Goal: Information Seeking & Learning: Compare options

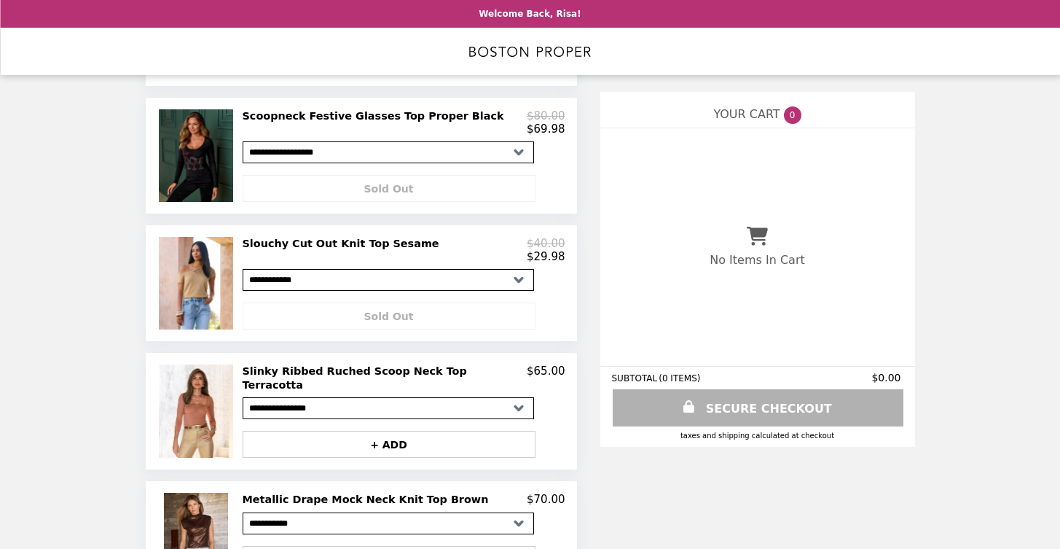
click at [336, 241] on h2 "Slouchy Cut Out Knit Top Sesame" at bounding box center [344, 243] width 203 height 13
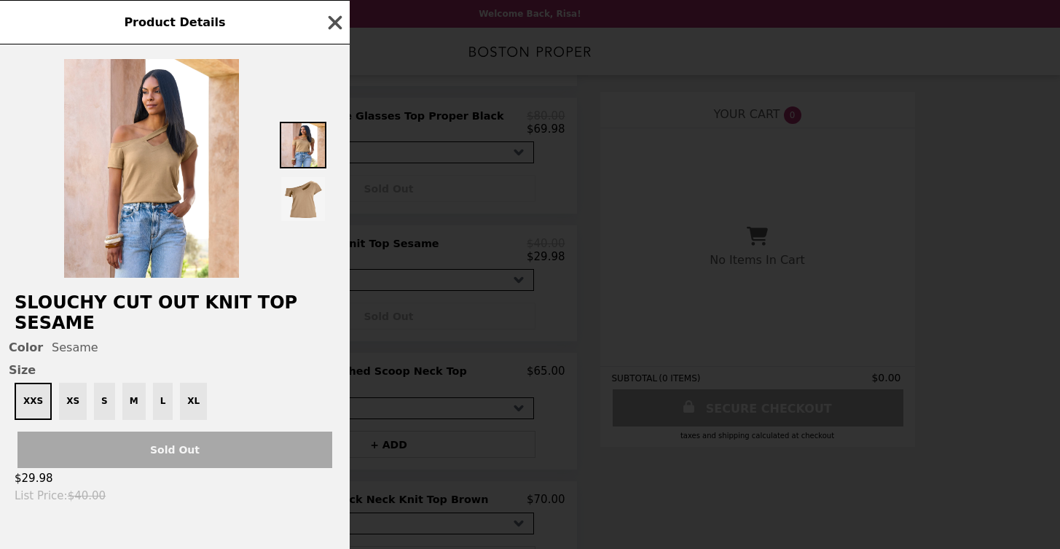
click at [332, 29] on icon "button" at bounding box center [336, 22] width 14 height 14
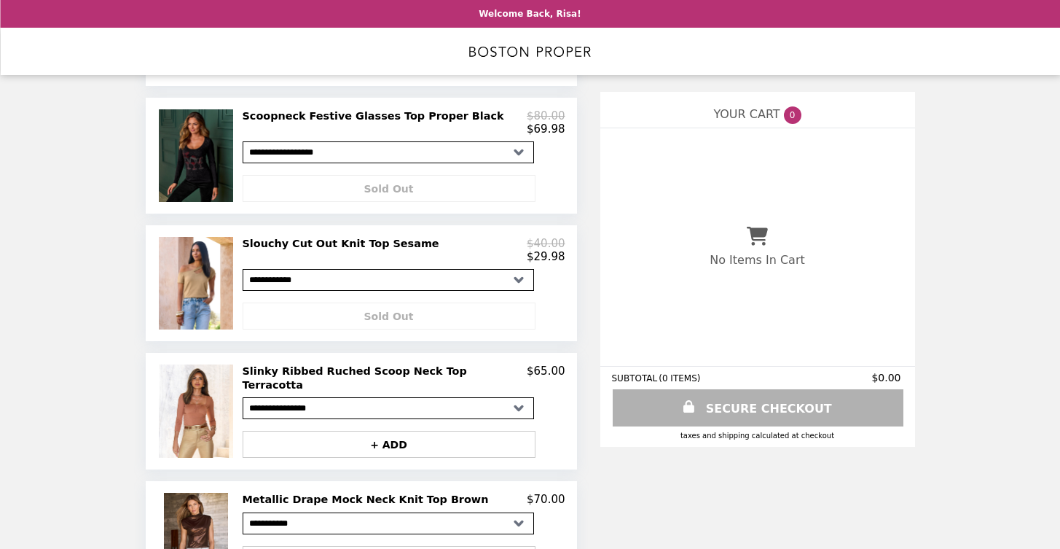
click at [337, 372] on h2 "Slinky Ribbed Ruched Scoop Neck Top Terracotta" at bounding box center [385, 377] width 285 height 27
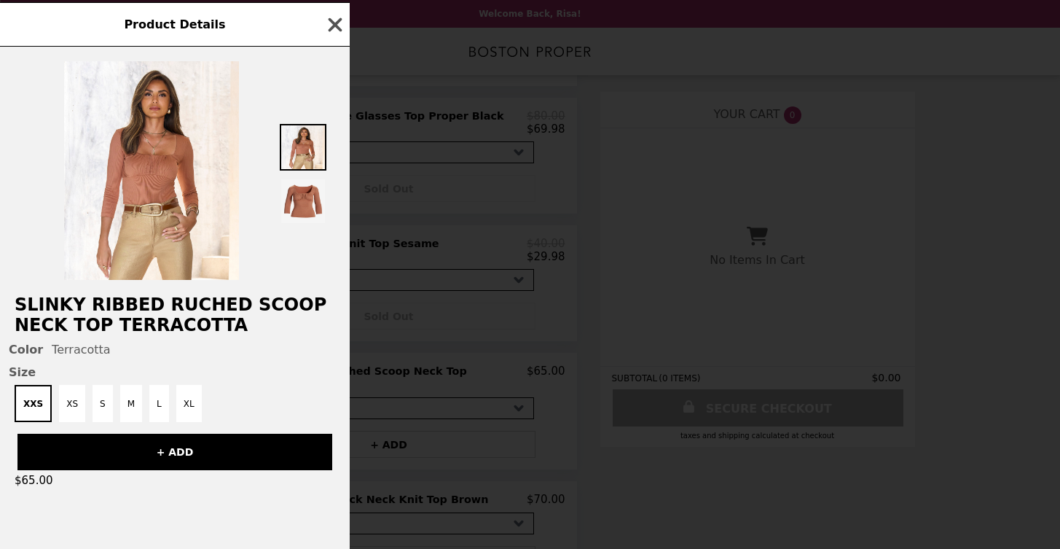
click at [334, 27] on icon "button" at bounding box center [336, 24] width 14 height 14
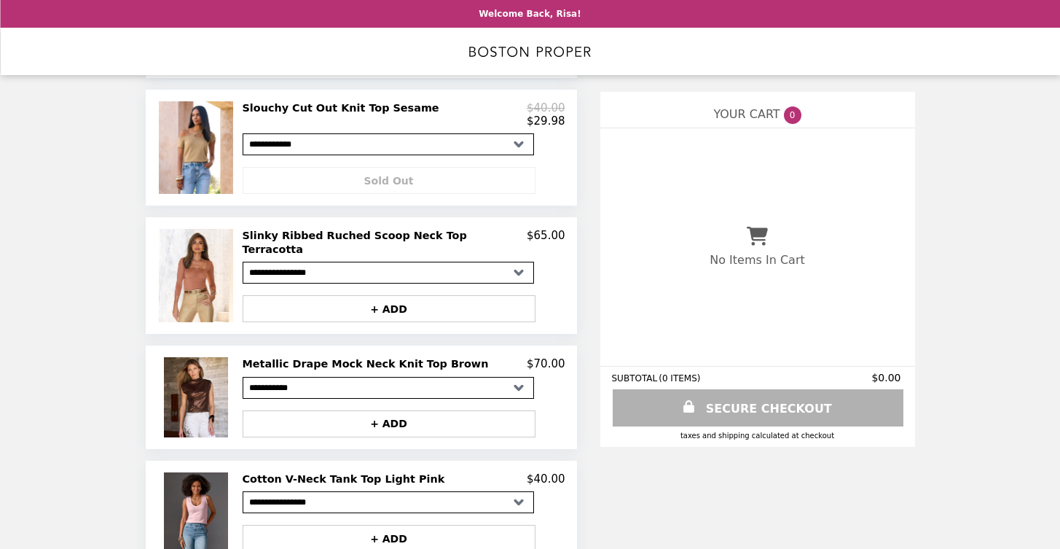
scroll to position [666, 0]
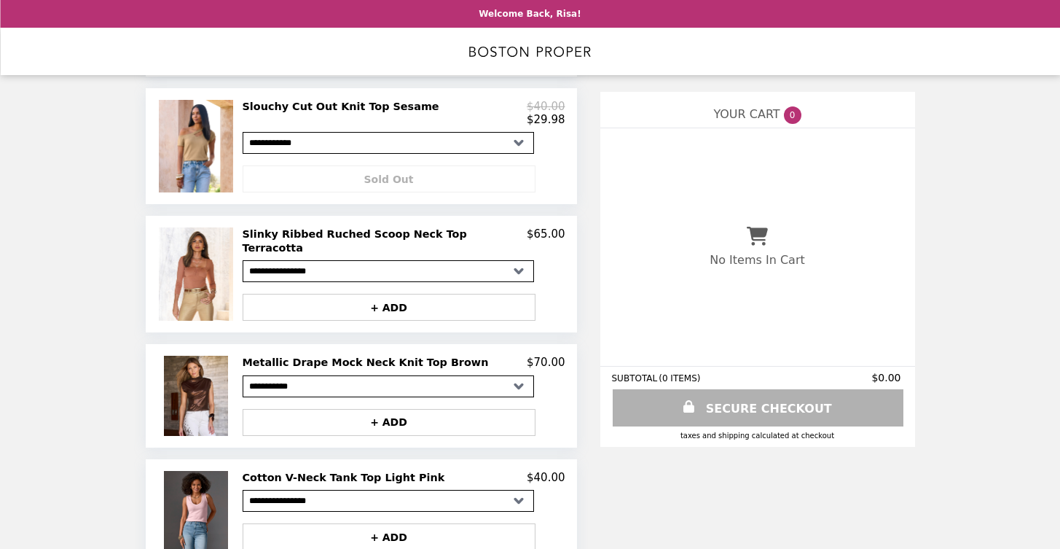
click at [386, 356] on h2 "Metallic Drape Mock Neck Knit Top Brown" at bounding box center [369, 362] width 252 height 13
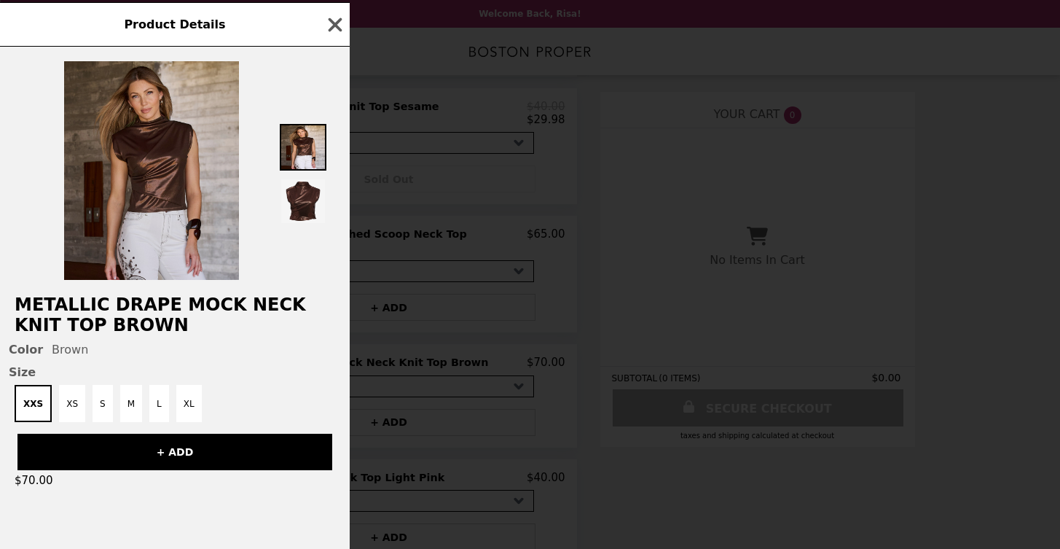
click at [146, 178] on img at bounding box center [151, 170] width 175 height 219
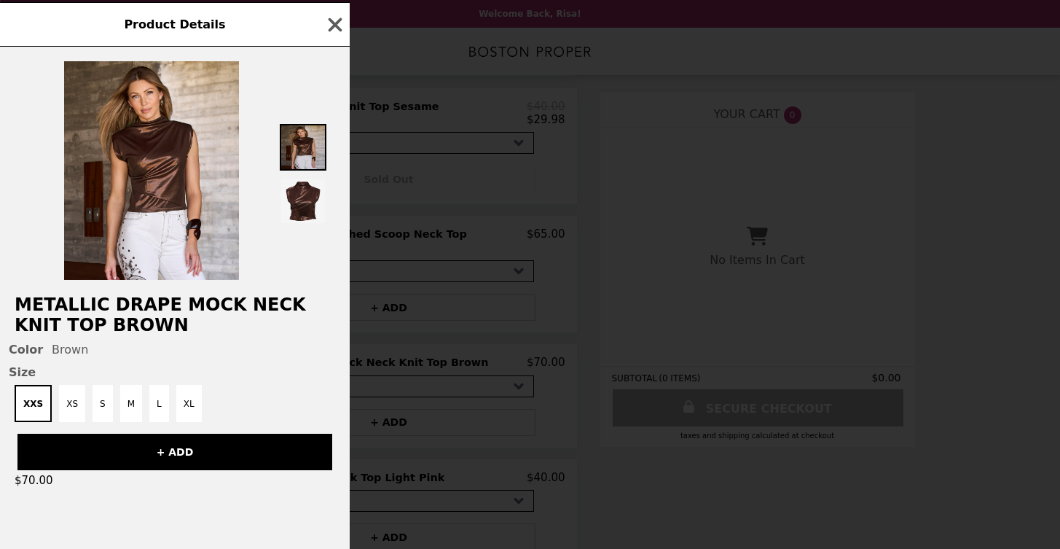
click at [306, 155] on img at bounding box center [303, 147] width 47 height 47
click at [339, 22] on icon "button" at bounding box center [336, 24] width 14 height 14
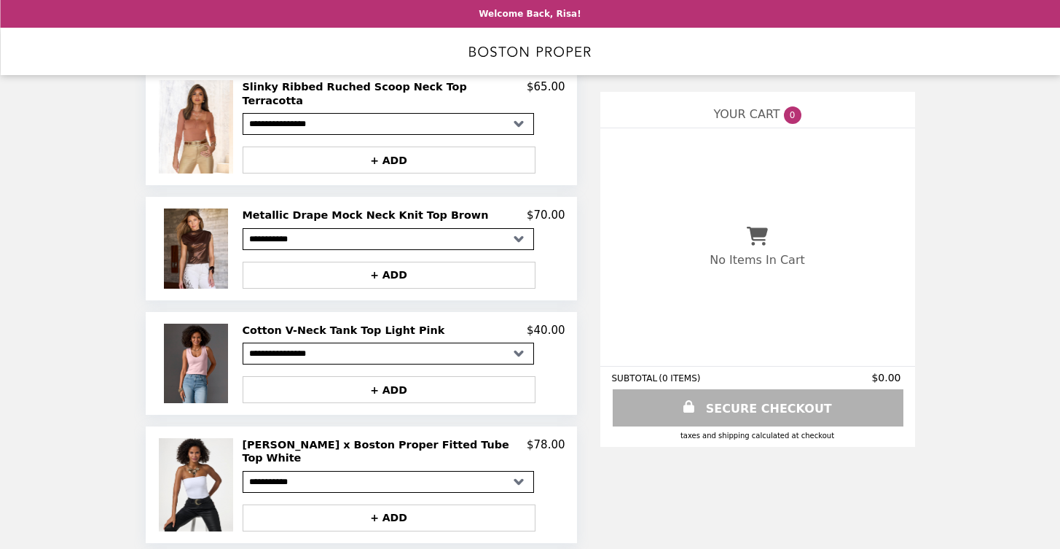
scroll to position [816, 0]
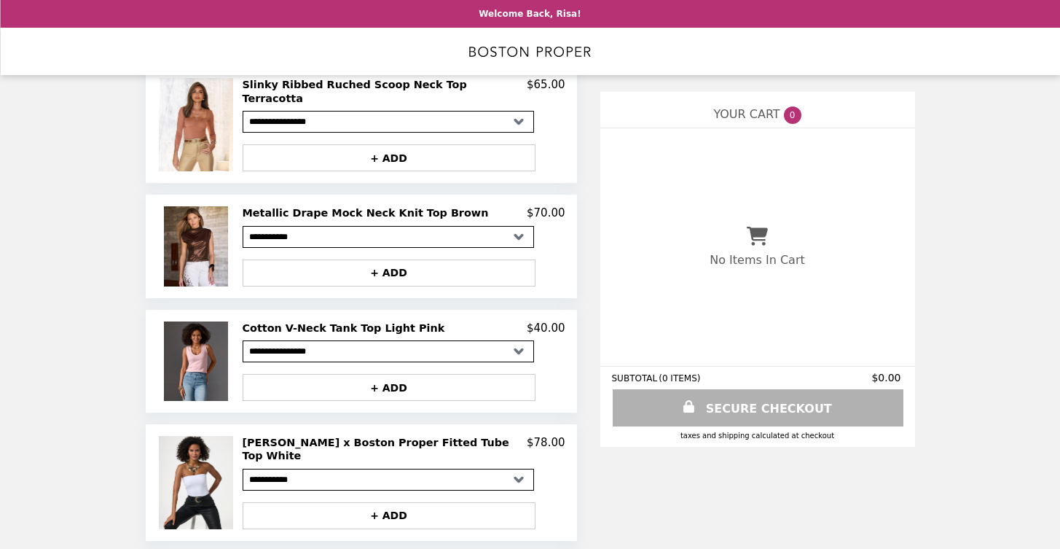
click at [301, 321] on h2 "Cotton V-Neck Tank Top Light Pink" at bounding box center [347, 327] width 208 height 13
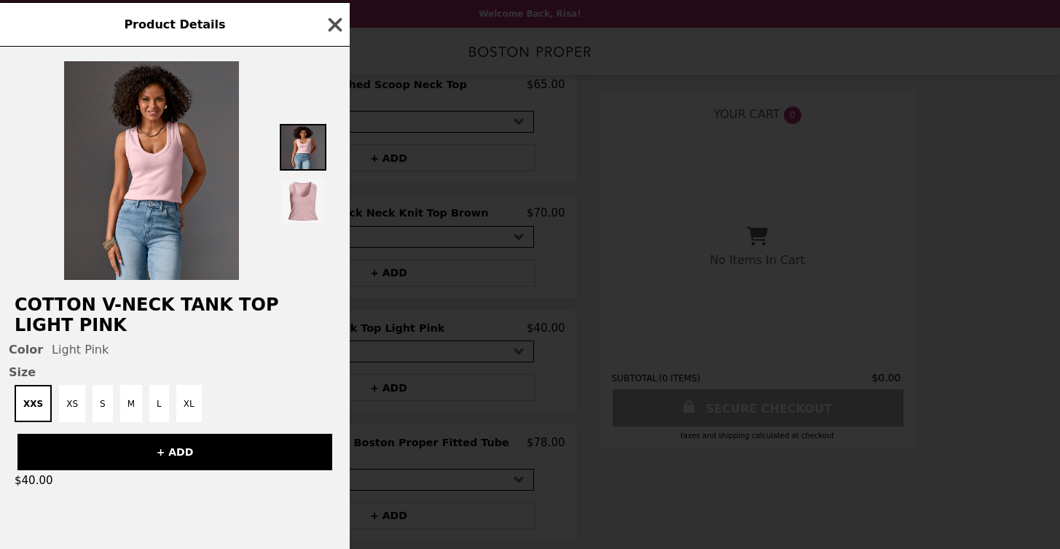
click at [332, 28] on icon "button" at bounding box center [335, 25] width 22 height 22
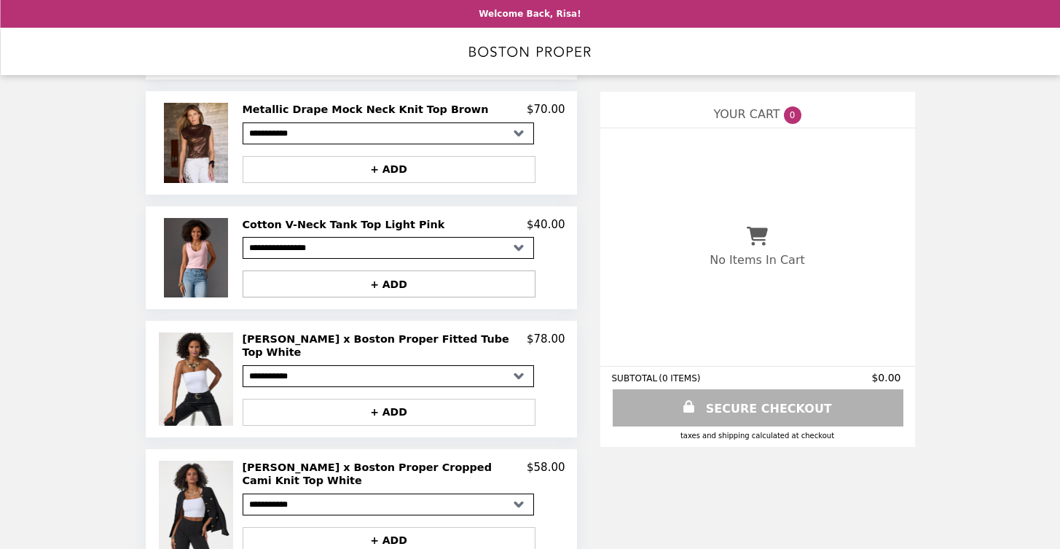
scroll to position [918, 0]
